Goal: Obtain resource: Obtain resource

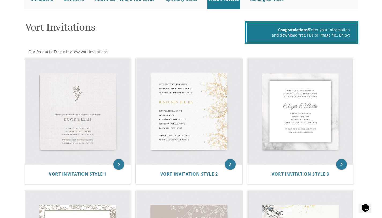
scroll to position [66, 0]
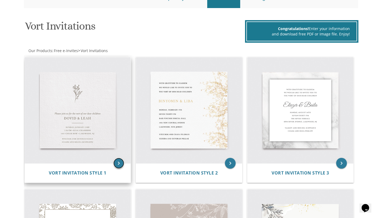
click at [120, 166] on icon "keyboard_arrow_right" at bounding box center [118, 163] width 11 height 11
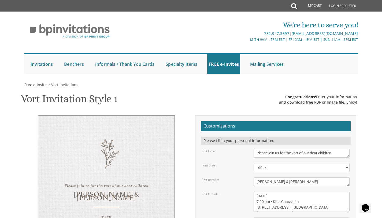
scroll to position [76, 0]
drag, startPoint x: 283, startPoint y: 104, endPoint x: 250, endPoint y: 104, distance: 32.7
click at [250, 177] on div "Dovid & Leah" at bounding box center [302, 181] width 104 height 9
type textarea "[PERSON_NAME] & Frumy"
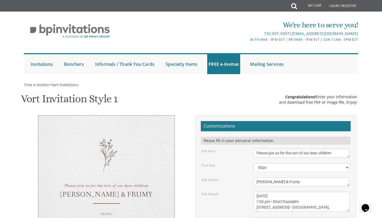
drag, startPoint x: 306, startPoint y: 145, endPoint x: 247, endPoint y: 144, distance: 59.3
drag, startPoint x: 305, startPoint y: 151, endPoint x: 256, endPoint y: 151, distance: 48.8
type textarea "Yanky and Estie Eider Yakov and Aviva Rowner"
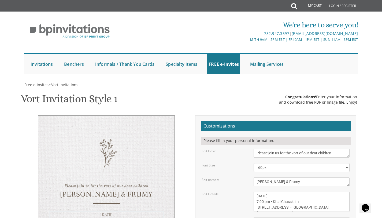
drag, startPoint x: 269, startPoint y: 120, endPoint x: 251, endPoint y: 119, distance: 17.7
click at [251, 191] on div "Sunday, January 23rd 7:00 pm • Khal Chassidim 1401 Cedar Row • Lakewood, NJ" at bounding box center [302, 201] width 104 height 20
drag, startPoint x: 287, startPoint y: 120, endPoint x: 274, endPoint y: 120, distance: 12.9
click at [274, 191] on textarea "Sunday, January 23rd 7:00 pm • Khal Chassidim 1401 Cedar Row • Lakewood, NJ" at bounding box center [302, 201] width 96 height 20
drag, startPoint x: 306, startPoint y: 120, endPoint x: 294, endPoint y: 120, distance: 12.3
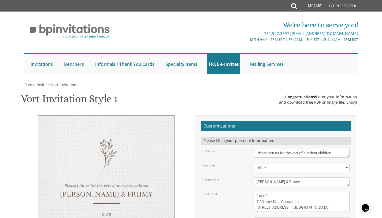
click at [294, 191] on textarea "Sunday, January 23rd 7:00 pm • Khal Chassidim 1401 Cedar Row • Lakewood, NJ" at bounding box center [302, 201] width 96 height 20
drag, startPoint x: 303, startPoint y: 125, endPoint x: 277, endPoint y: 124, distance: 26.0
click at [277, 191] on textarea "Sunday, January 23rd 7:00 pm • Khal Chassidim 1401 Cedar Row • Lakewood, NJ" at bounding box center [302, 201] width 96 height 20
drag, startPoint x: 284, startPoint y: 132, endPoint x: 256, endPoint y: 131, distance: 28.2
click at [256, 191] on textarea "Sunday, January 23rd 7:00 pm • Khal Chassidim 1401 Cedar Row • Lakewood, NJ" at bounding box center [302, 201] width 96 height 20
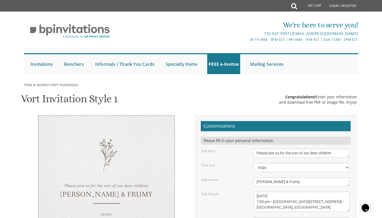
type textarea "Tuesday, September 30 7:00 pm • Khal Chassidim 975 Cross street • Lakewood, NJ"
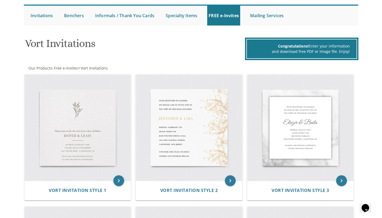
scroll to position [47, 0]
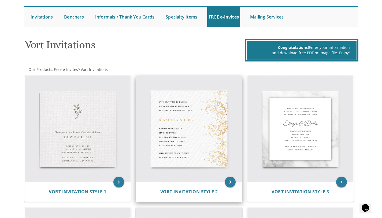
click at [208, 120] on img at bounding box center [189, 129] width 106 height 106
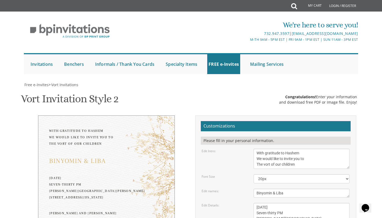
scroll to position [60, 0]
drag, startPoint x: 289, startPoint y: 134, endPoint x: 245, endPoint y: 135, distance: 44.0
click at [244, 188] on div "Edit names: [PERSON_NAME] & [PERSON_NAME]" at bounding box center [276, 192] width 156 height 9
type textarea "[PERSON_NAME] & Frumy"
drag, startPoint x: 270, startPoint y: 146, endPoint x: 254, endPoint y: 145, distance: 16.6
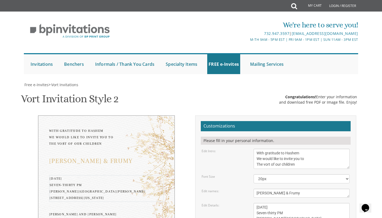
click at [254, 203] on textarea "[DATE] Seven-thirty PM [PERSON_NAME][GEOGRAPHIC_DATA][PERSON_NAME] [STREET_ADDR…" at bounding box center [302, 218] width 96 height 31
drag, startPoint x: 297, startPoint y: 147, endPoint x: 273, endPoint y: 147, distance: 24.1
click at [273, 203] on textarea "[DATE] Seven-thirty PM [PERSON_NAME][GEOGRAPHIC_DATA][PERSON_NAME] [STREET_ADDR…" at bounding box center [302, 218] width 96 height 31
drag, startPoint x: 302, startPoint y: 158, endPoint x: 257, endPoint y: 158, distance: 45.0
click at [257, 203] on textarea "[DATE] Seven-thirty PM [PERSON_NAME][GEOGRAPHIC_DATA][PERSON_NAME] [STREET_ADDR…" at bounding box center [302, 218] width 96 height 31
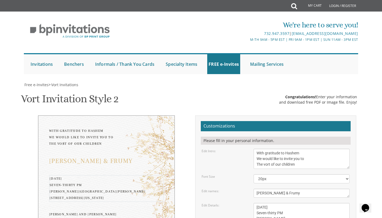
drag, startPoint x: 303, startPoint y: 165, endPoint x: 255, endPoint y: 163, distance: 47.5
click at [255, 203] on textarea "[DATE] Seven-thirty PM [PERSON_NAME][GEOGRAPHIC_DATA][PERSON_NAME] [STREET_ADDR…" at bounding box center [302, 218] width 96 height 31
type textarea "[DATE] Seven-thirty PM [PERSON_NAME] [STREET_ADDRESS][US_STATE]"
drag, startPoint x: 306, startPoint y: 190, endPoint x: 249, endPoint y: 183, distance: 57.6
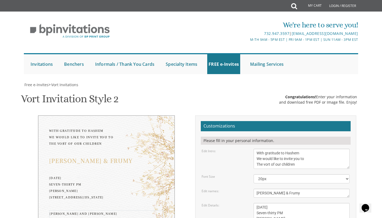
type textarea "yanky and [PERSON_NAME] [PERSON_NAME] and [PERSON_NAME]"
type input "[EMAIL_ADDRESS][DOMAIN_NAME]"
